Goal: Task Accomplishment & Management: Use online tool/utility

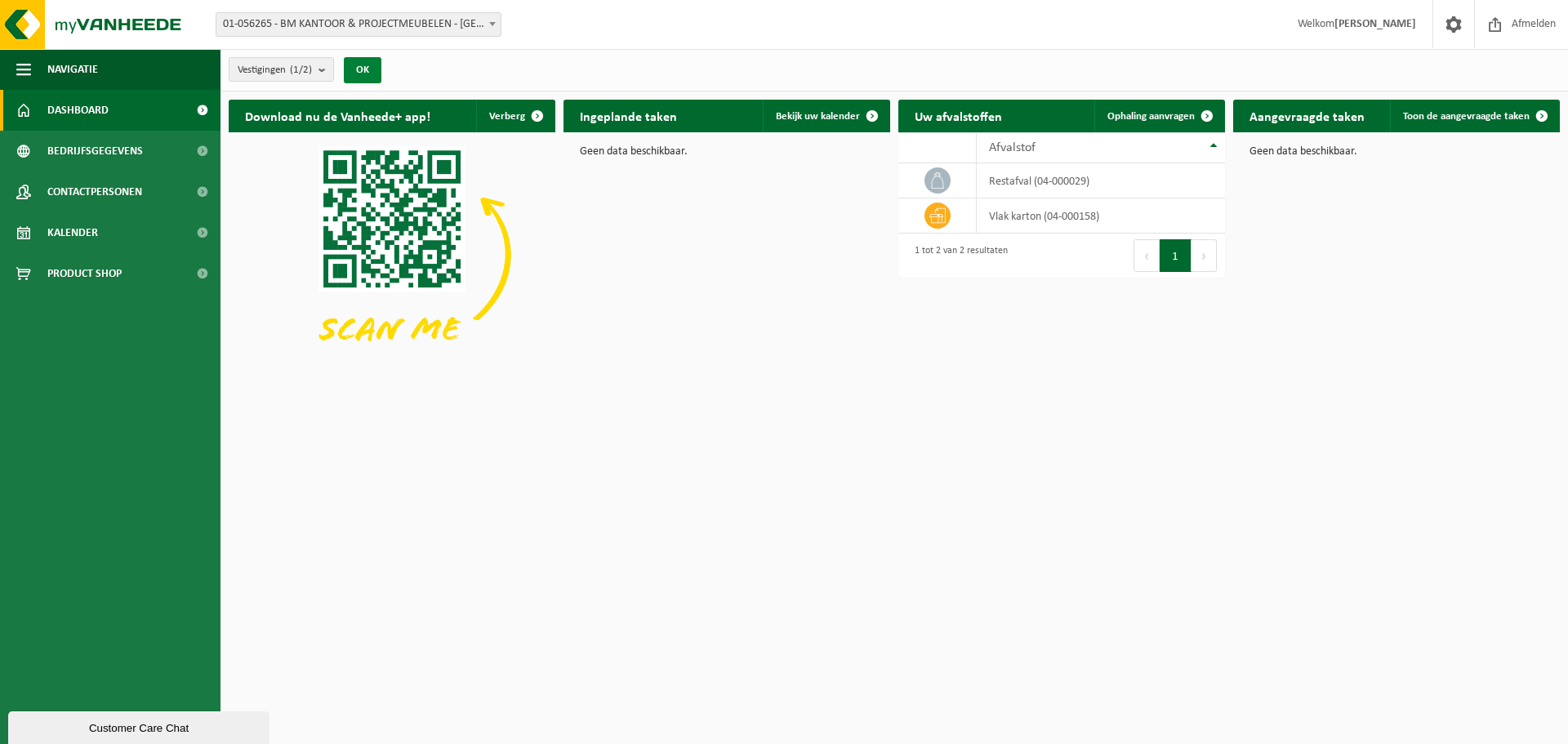
click at [369, 68] on button "OK" at bounding box center [363, 71] width 38 height 26
click at [1087, 171] on td "restafval (04-000029)" at bounding box center [1101, 181] width 248 height 35
click at [1188, 118] on span "Ophaling aanvragen" at bounding box center [1151, 116] width 87 height 11
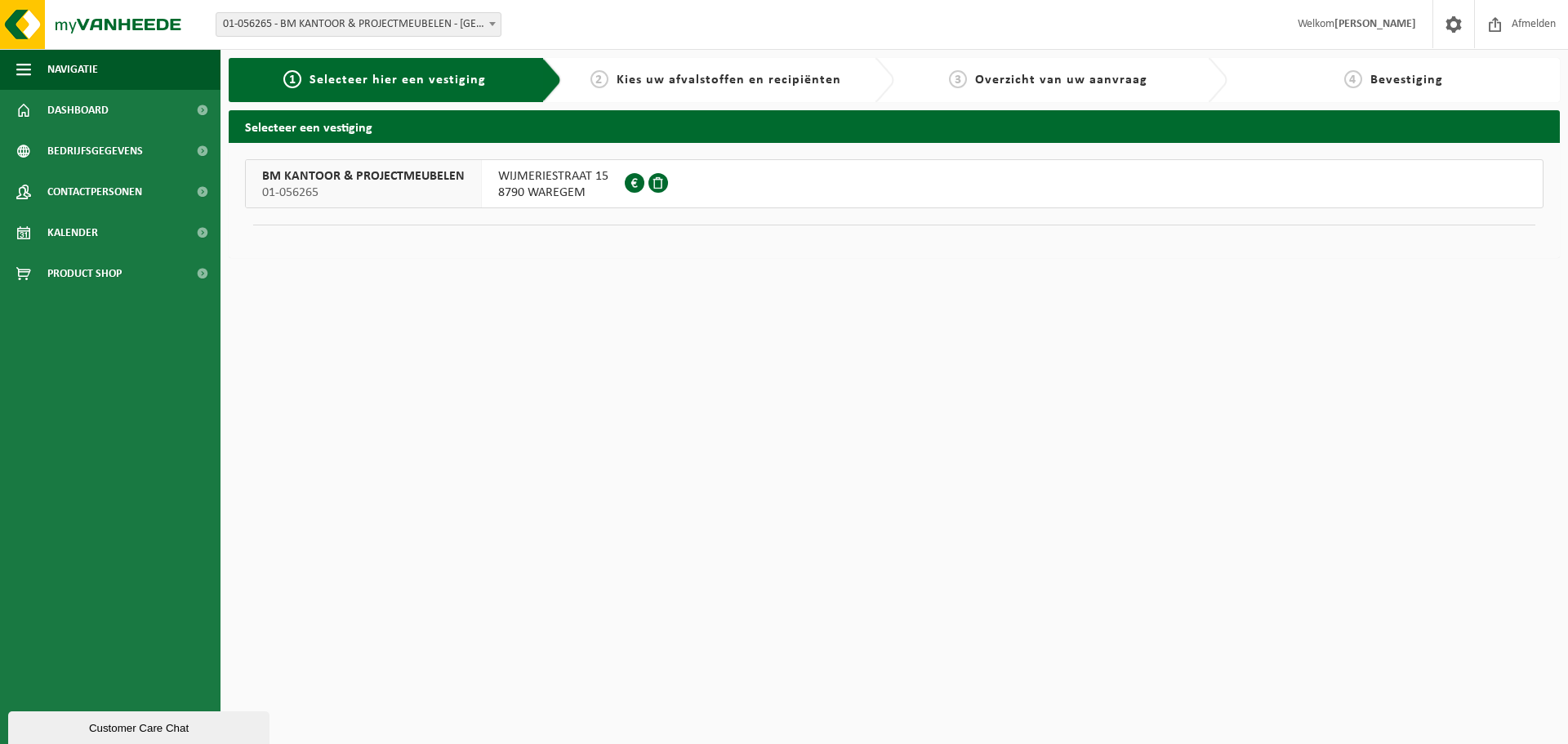
click at [516, 190] on span "8790 WAREGEM" at bounding box center [553, 193] width 110 height 16
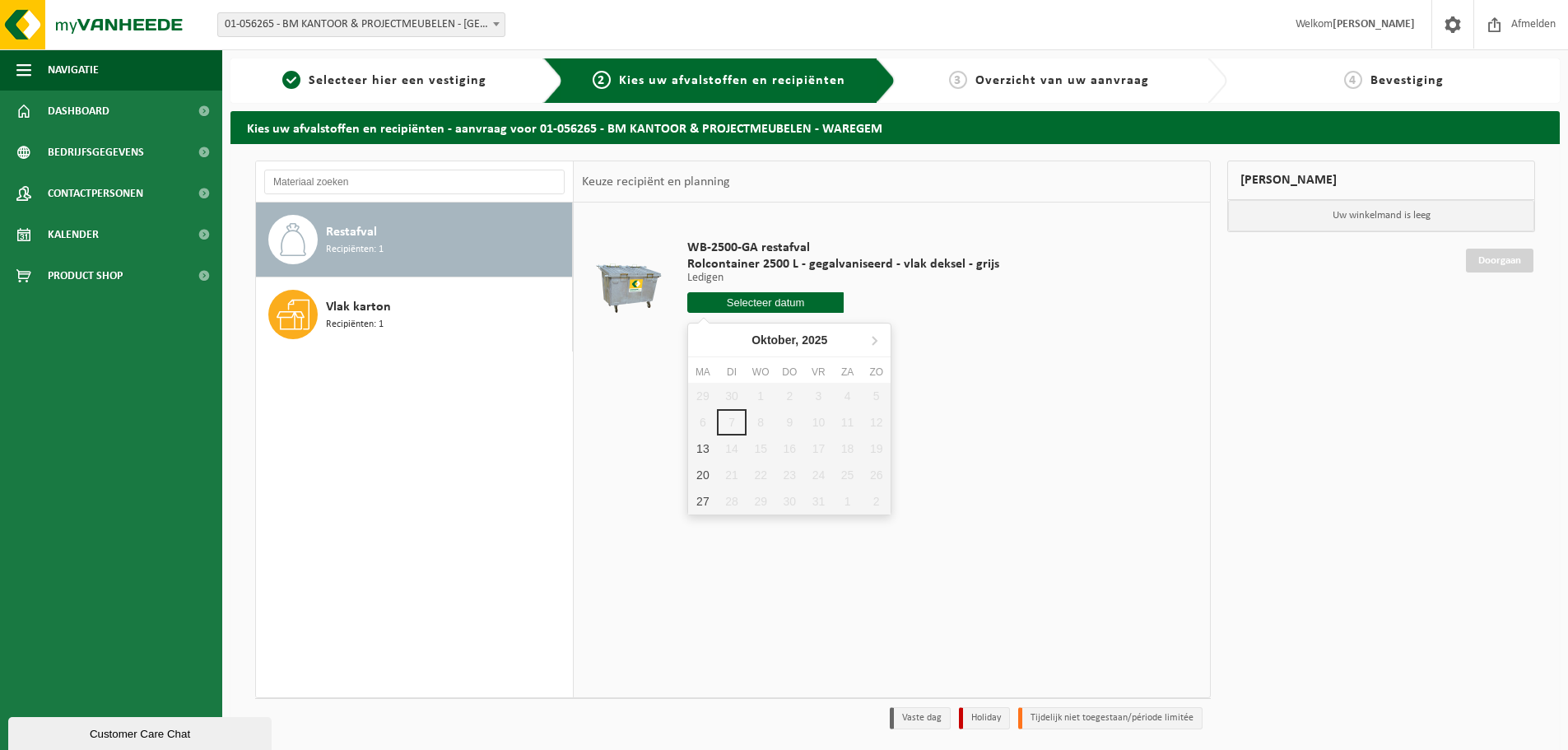
click at [774, 303] on input "text" at bounding box center [765, 302] width 156 height 21
click at [699, 450] on div "13" at bounding box center [702, 449] width 29 height 26
type input "Van 2025-10-13"
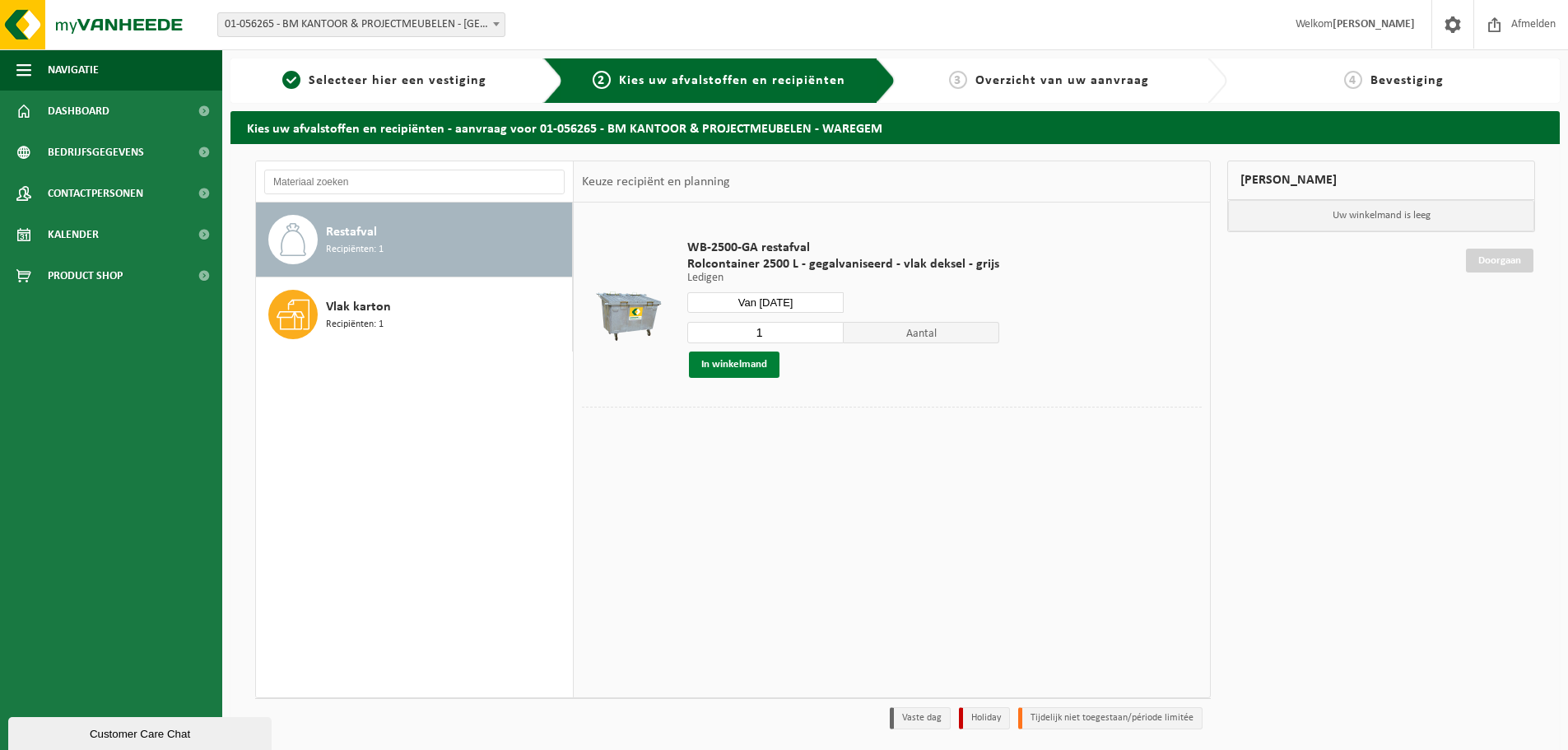
click at [733, 372] on button "In winkelmand" at bounding box center [733, 365] width 90 height 26
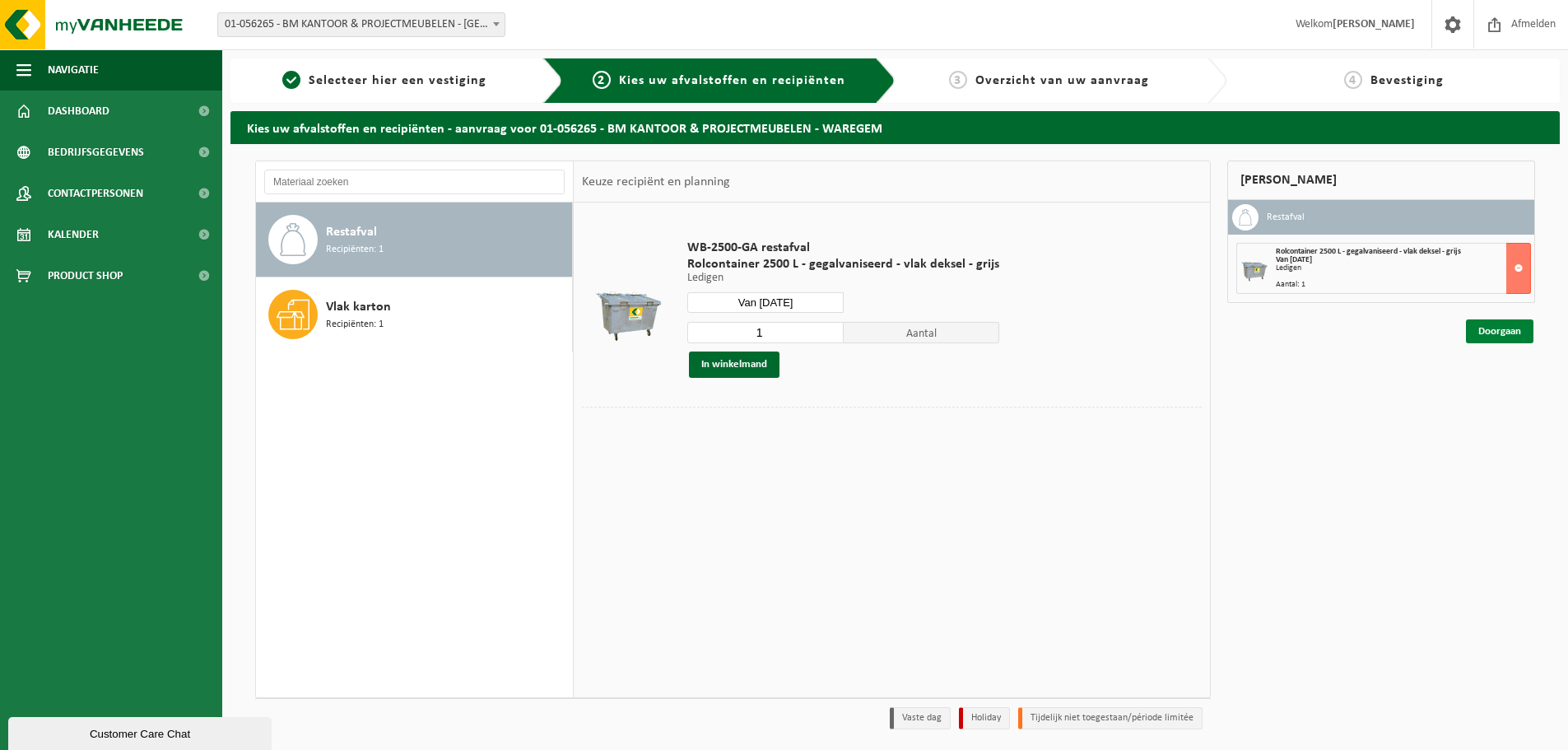
click at [1499, 327] on link "Doorgaan" at bounding box center [1499, 331] width 68 height 24
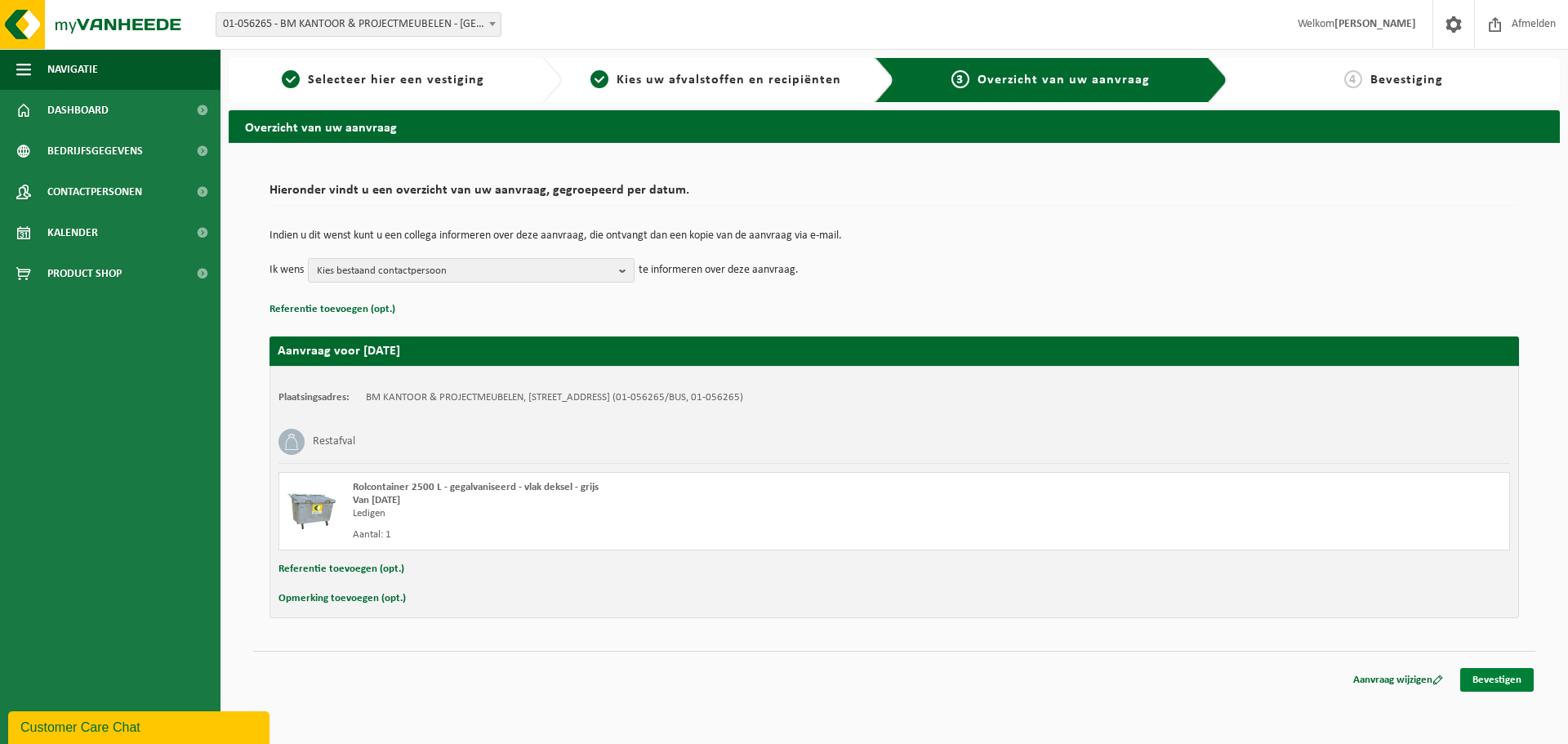
click at [1505, 685] on link "Bevestigen" at bounding box center [1497, 680] width 74 height 24
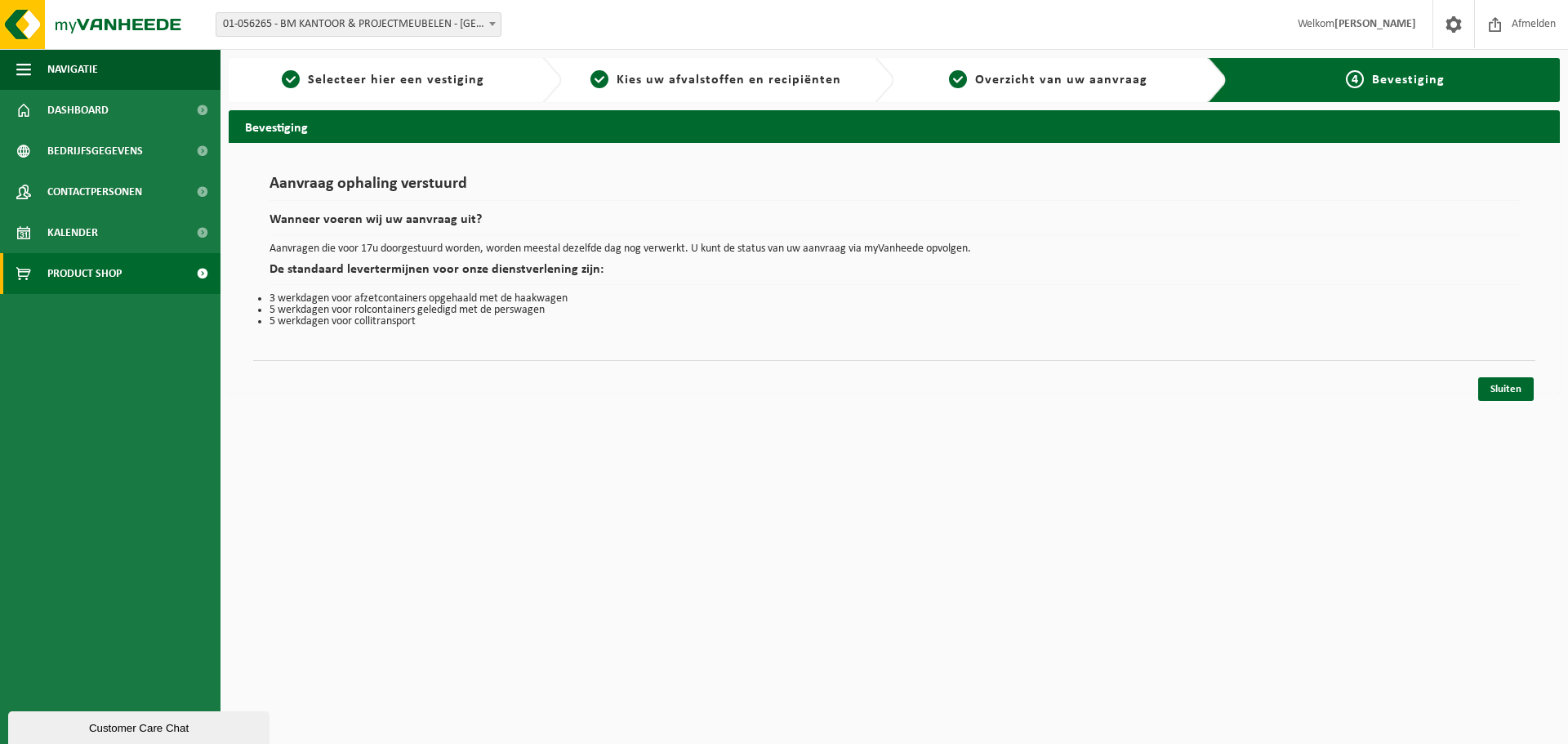
click at [108, 273] on span "Product Shop" at bounding box center [85, 273] width 75 height 41
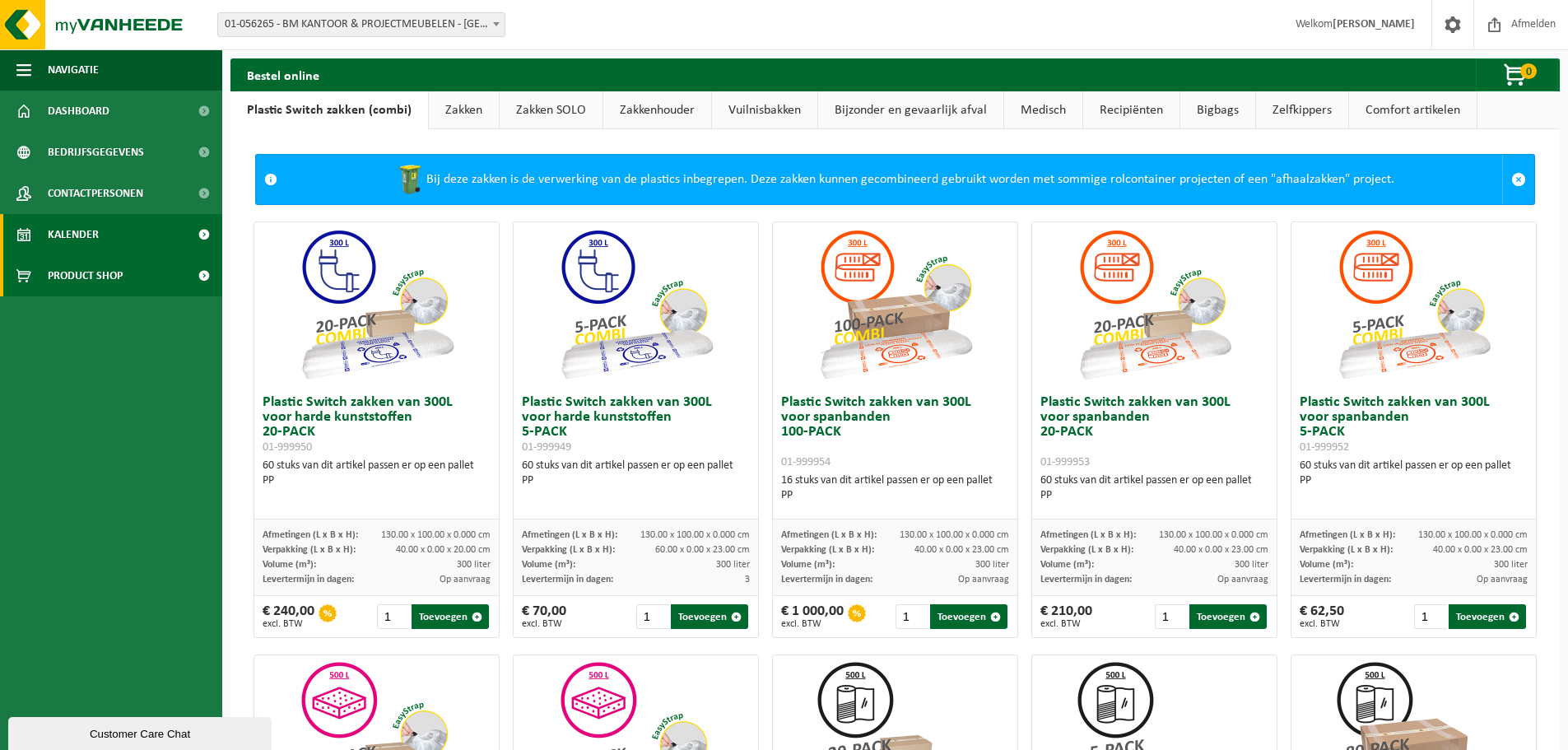
click at [55, 227] on span "Kalender" at bounding box center [74, 235] width 51 height 41
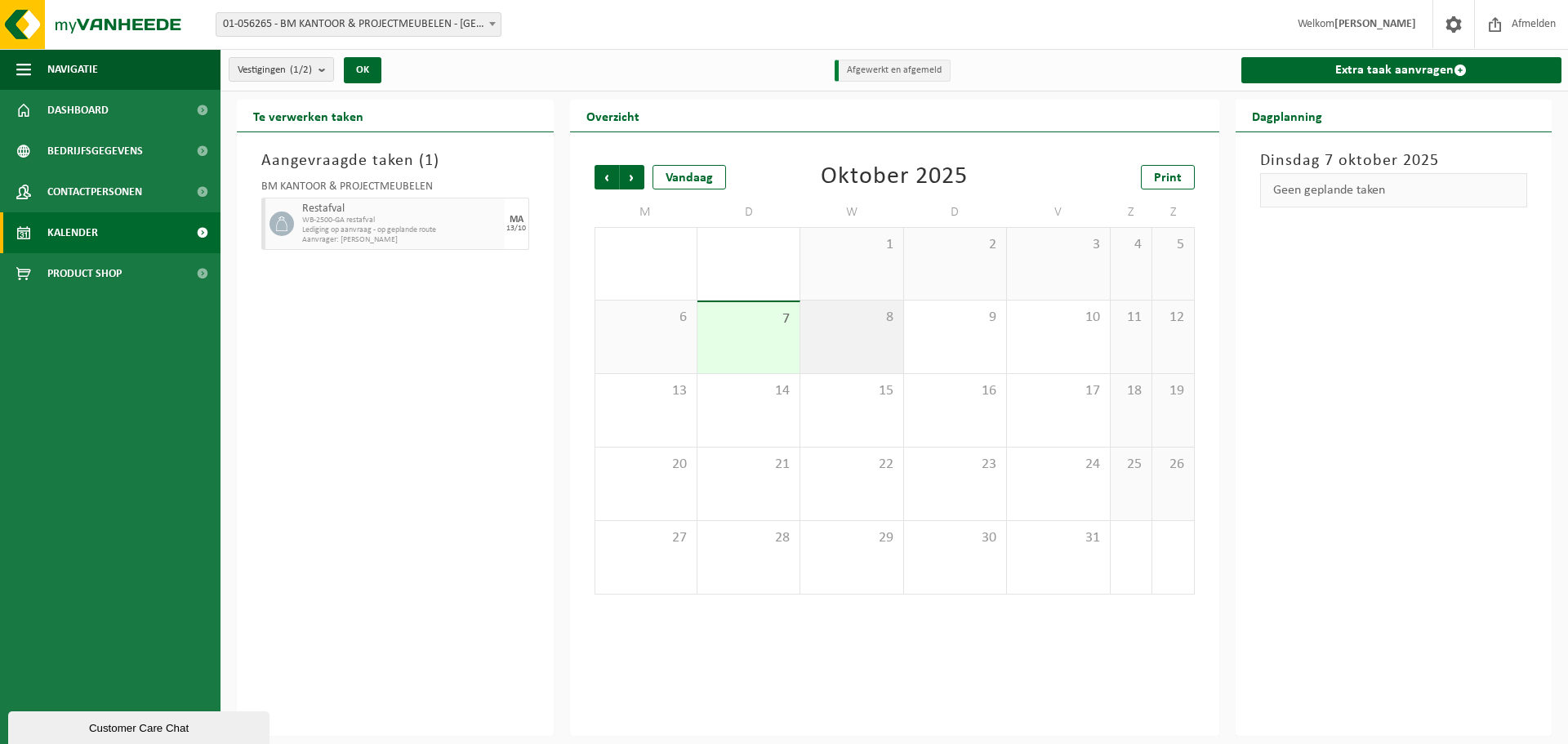
click at [857, 351] on div "8" at bounding box center [851, 337] width 102 height 73
click at [656, 393] on span "13" at bounding box center [645, 391] width 85 height 18
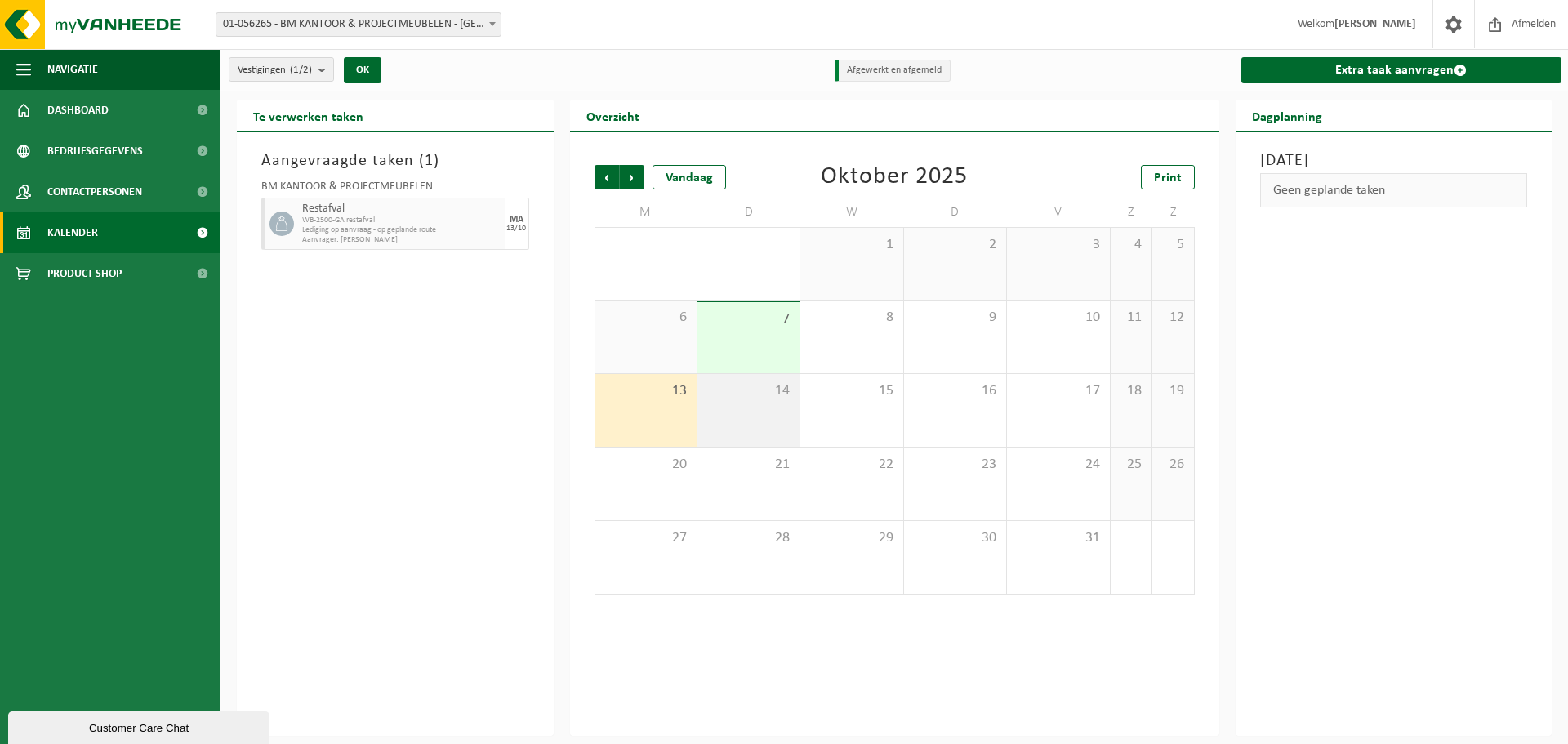
click at [766, 409] on div "14" at bounding box center [748, 411] width 102 height 73
